Goal: Navigation & Orientation: Find specific page/section

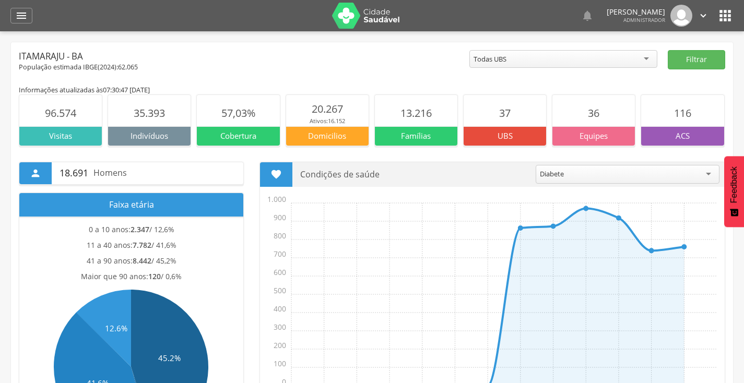
click at [716, 21] on div "  Lorem ipsum dolor sit amet, sed do eiusmod tempor incididunt ut labore et d…" at bounding box center [388, 15] width 691 height 31
click at [719, 20] on icon "" at bounding box center [725, 15] width 17 height 17
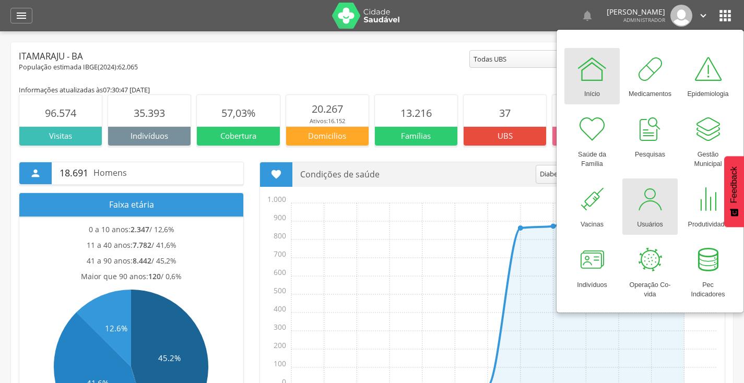
click at [646, 200] on div at bounding box center [650, 199] width 31 height 31
